Goal: Task Accomplishment & Management: Manage account settings

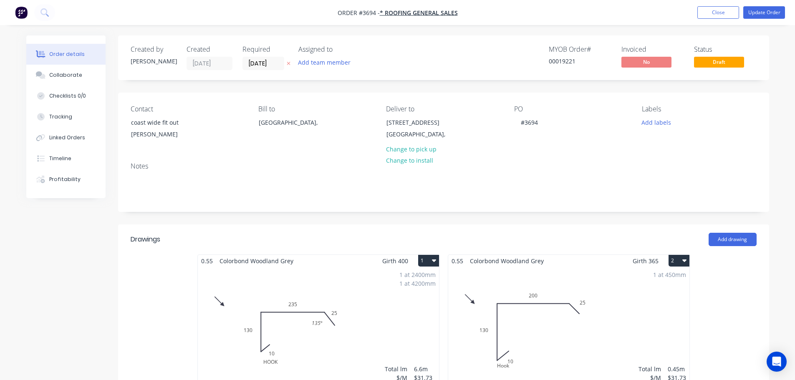
click at [598, 160] on div "Notes" at bounding box center [443, 184] width 651 height 56
click at [542, 122] on div "#3694" at bounding box center [529, 122] width 30 height 12
click at [763, 13] on button "Update Order" at bounding box center [765, 12] width 42 height 13
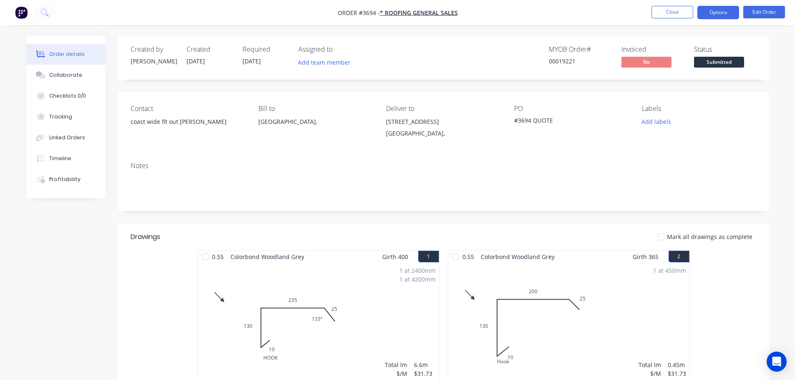
click at [717, 14] on button "Options" at bounding box center [719, 12] width 42 height 13
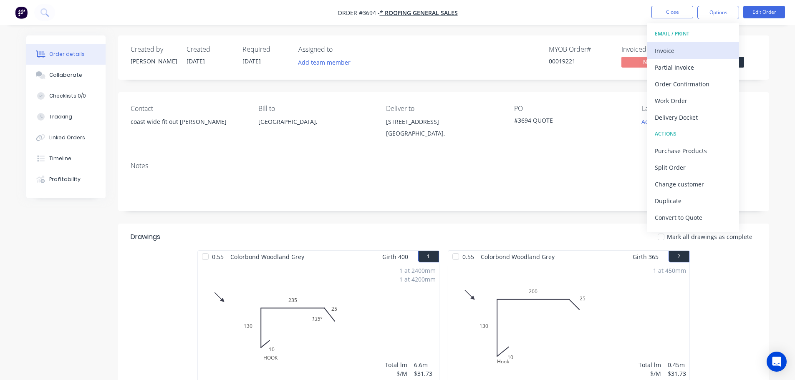
click at [694, 49] on div "Invoice" at bounding box center [693, 51] width 77 height 12
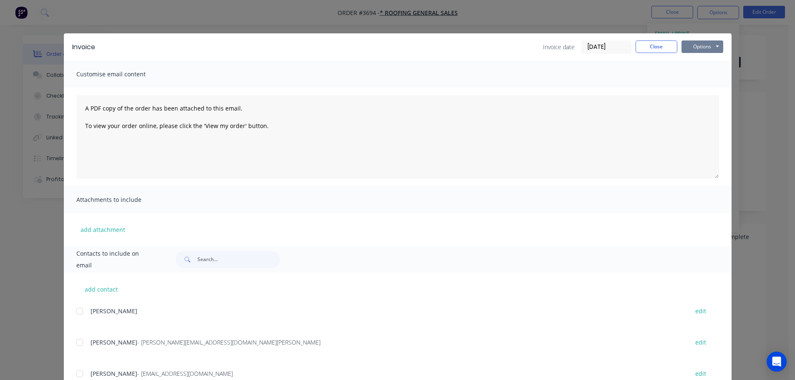
click at [688, 46] on button "Options" at bounding box center [703, 46] width 42 height 13
click at [697, 76] on button "Print" at bounding box center [708, 75] width 53 height 14
click at [698, 51] on button "Options" at bounding box center [703, 46] width 42 height 13
click at [698, 92] on button "Email" at bounding box center [708, 89] width 53 height 14
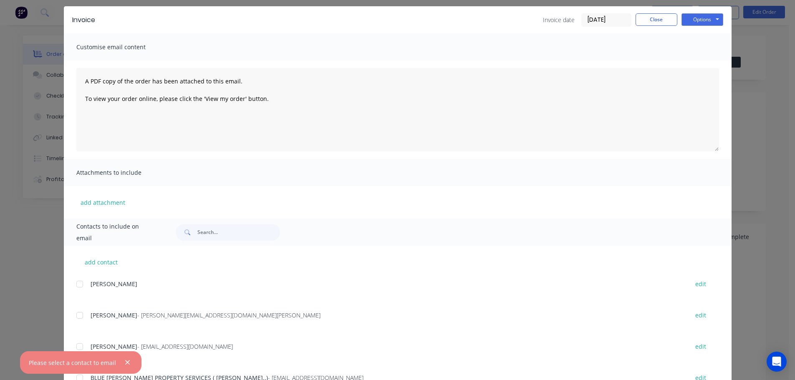
scroll to position [42, 0]
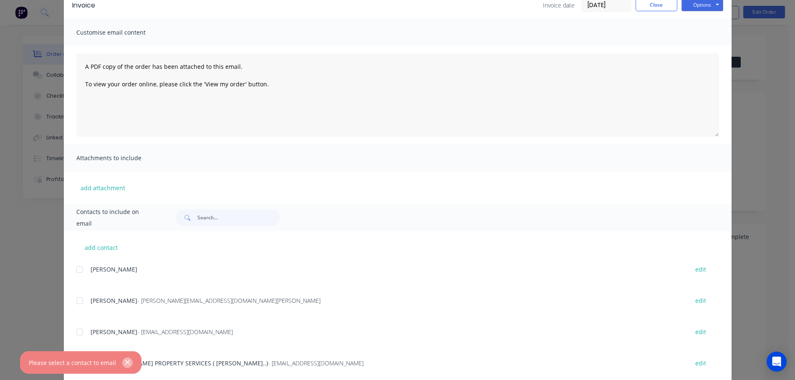
click at [122, 365] on button "button" at bounding box center [127, 363] width 10 height 10
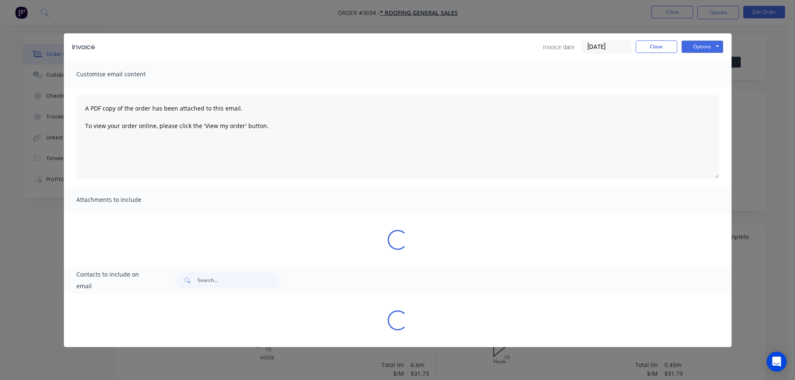
scroll to position [0, 0]
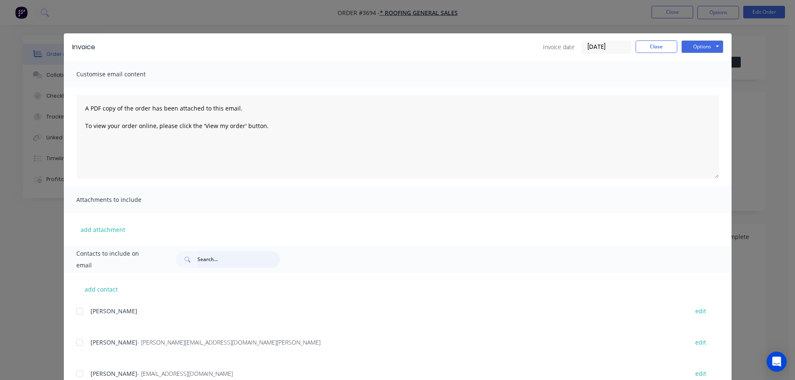
click at [221, 260] on input "text" at bounding box center [238, 259] width 83 height 17
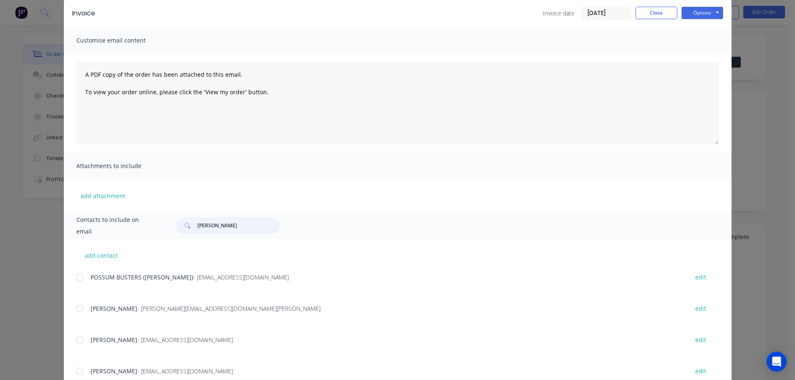
scroll to position [62, 0]
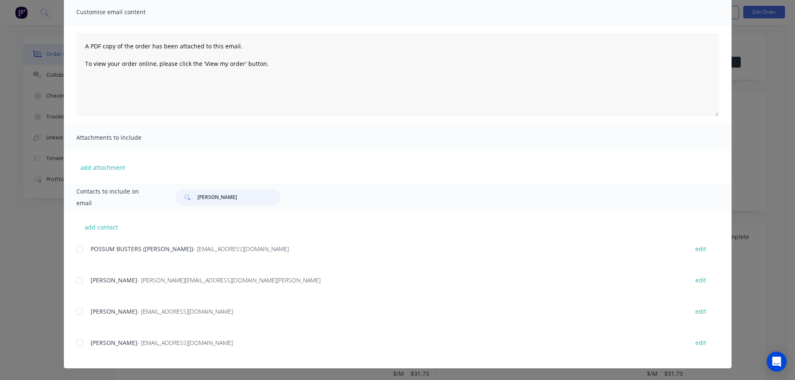
click at [75, 311] on div at bounding box center [79, 312] width 17 height 17
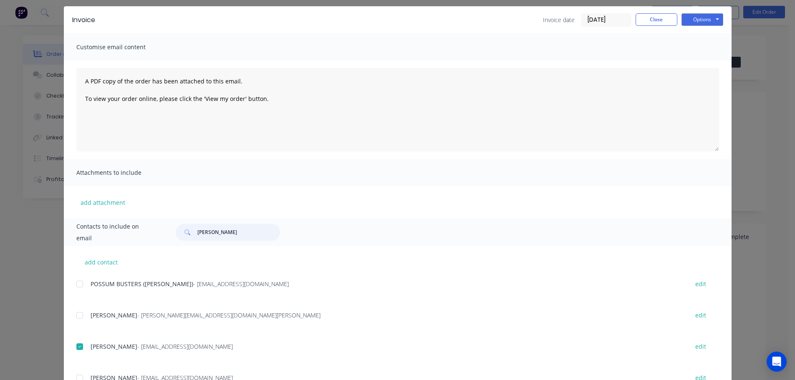
scroll to position [42, 0]
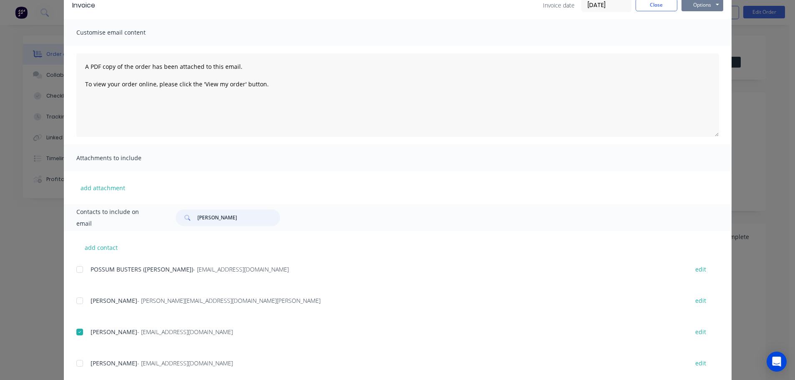
type input "[PERSON_NAME]"
click at [703, 7] on button "Options" at bounding box center [703, 5] width 42 height 13
click at [696, 49] on button "Email" at bounding box center [708, 47] width 53 height 14
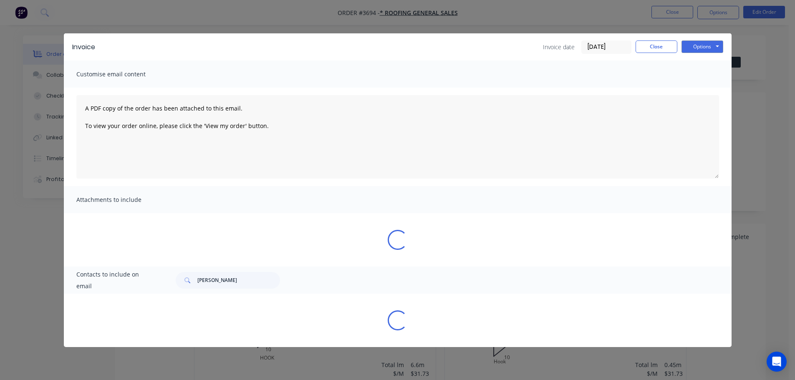
scroll to position [0, 0]
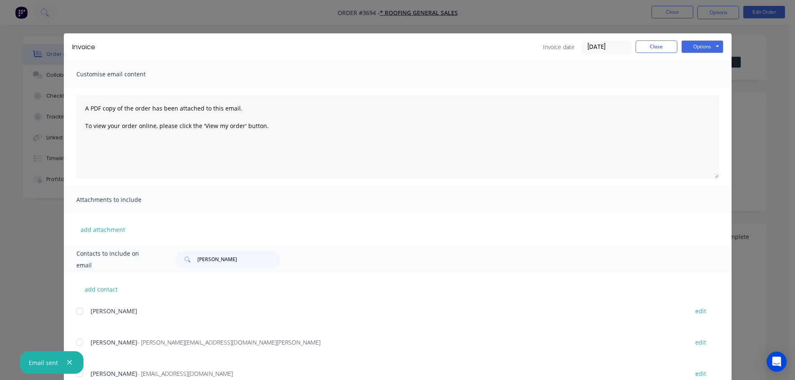
click at [69, 361] on icon "button" at bounding box center [69, 363] width 5 height 8
click at [663, 47] on button "Close" at bounding box center [657, 46] width 42 height 13
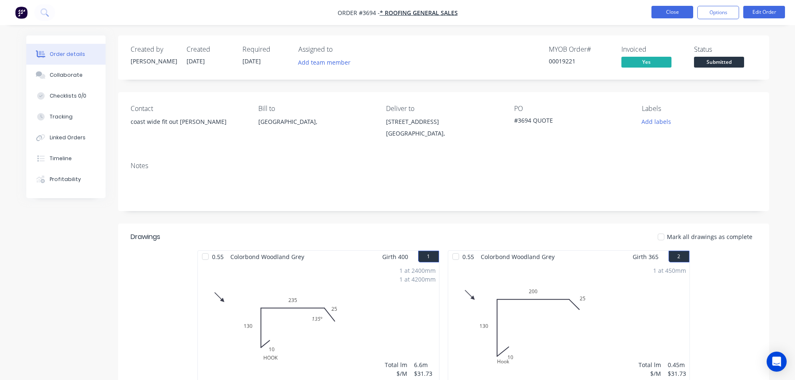
click at [674, 9] on button "Close" at bounding box center [673, 12] width 42 height 13
